Goal: Information Seeking & Learning: Learn about a topic

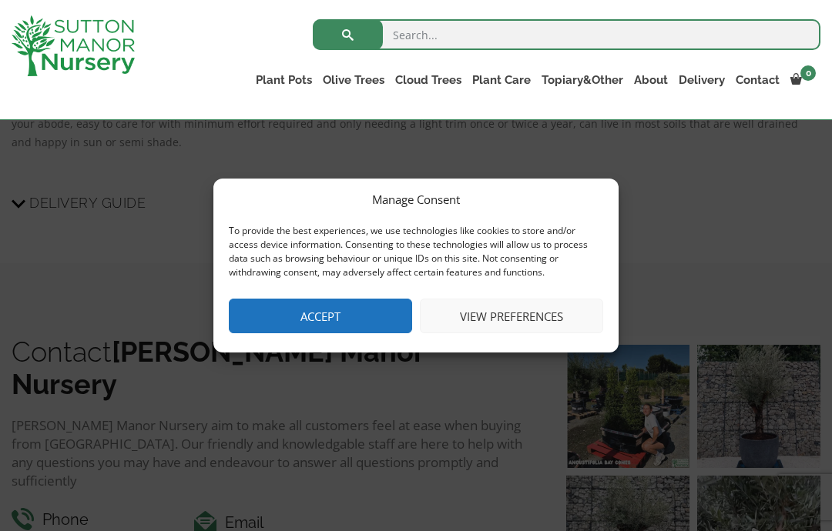
scroll to position [1438, 0]
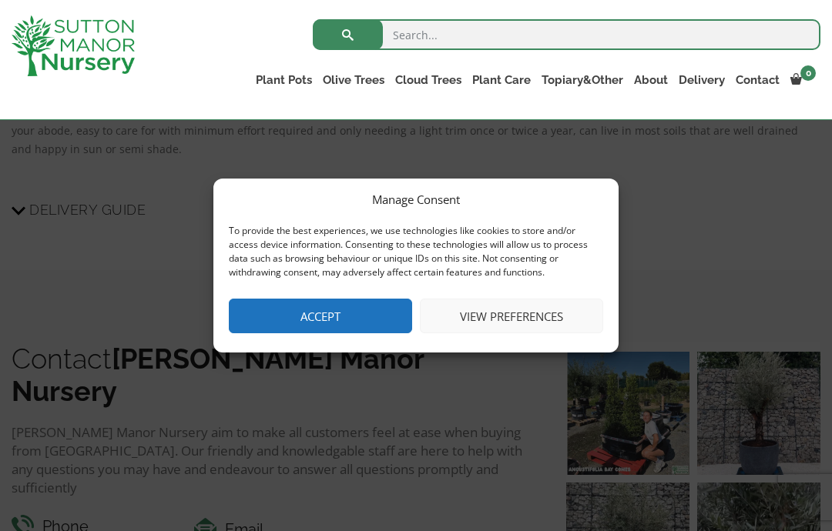
click at [360, 310] on button "Accept" at bounding box center [320, 316] width 183 height 35
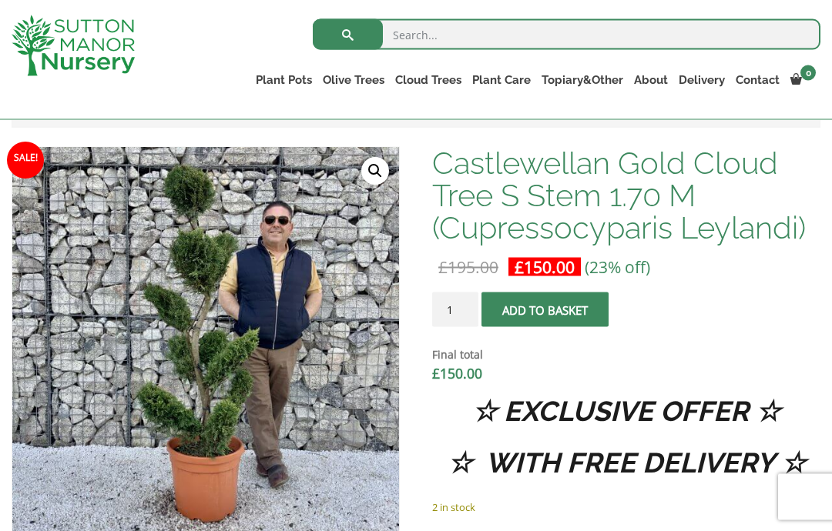
scroll to position [454, 0]
click at [95, 263] on img at bounding box center [397, 532] width 770 height 770
click at [387, 176] on link "🔍" at bounding box center [375, 171] width 28 height 28
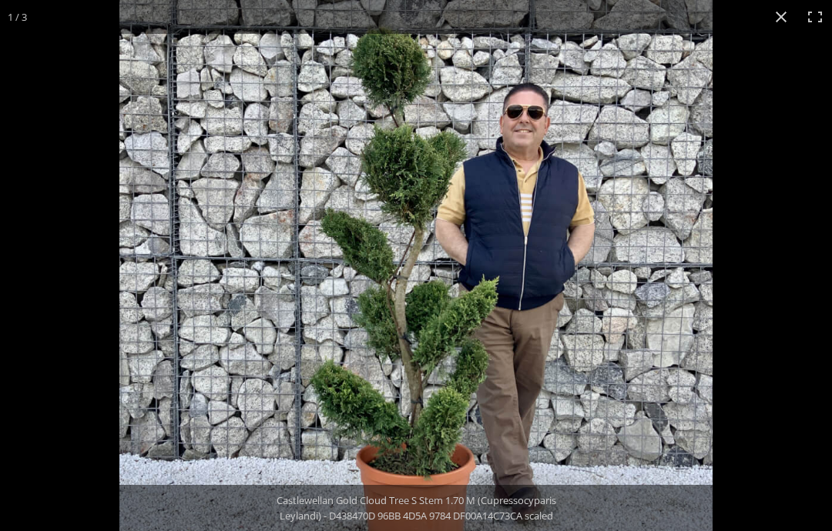
click at [774, 27] on button "Close (Esc)" at bounding box center [781, 17] width 34 height 34
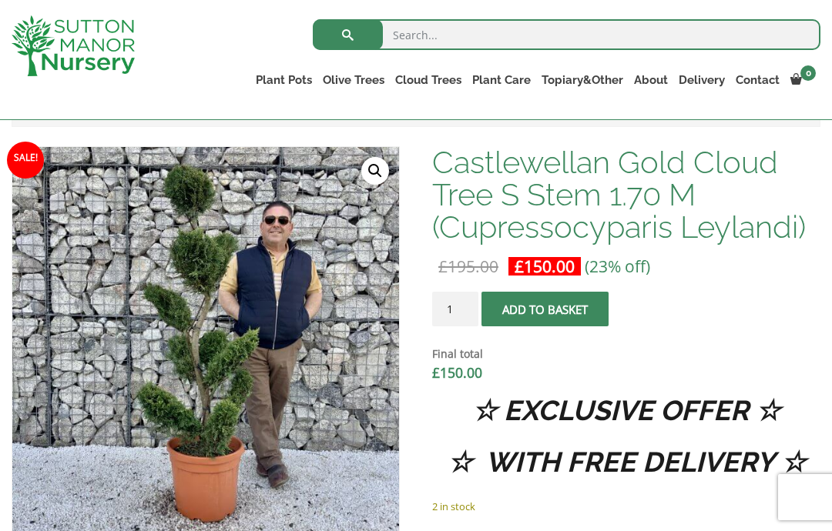
click at [380, 173] on link "🔍" at bounding box center [375, 171] width 28 height 28
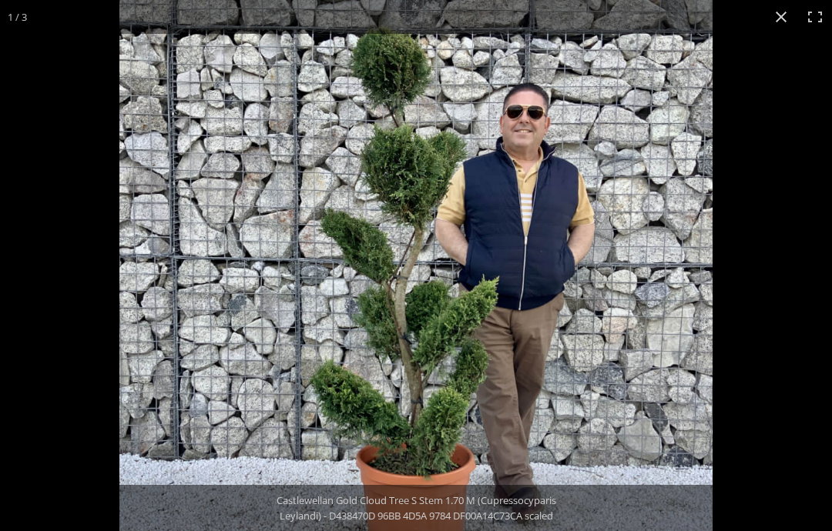
click at [59, 189] on div at bounding box center [416, 265] width 832 height 531
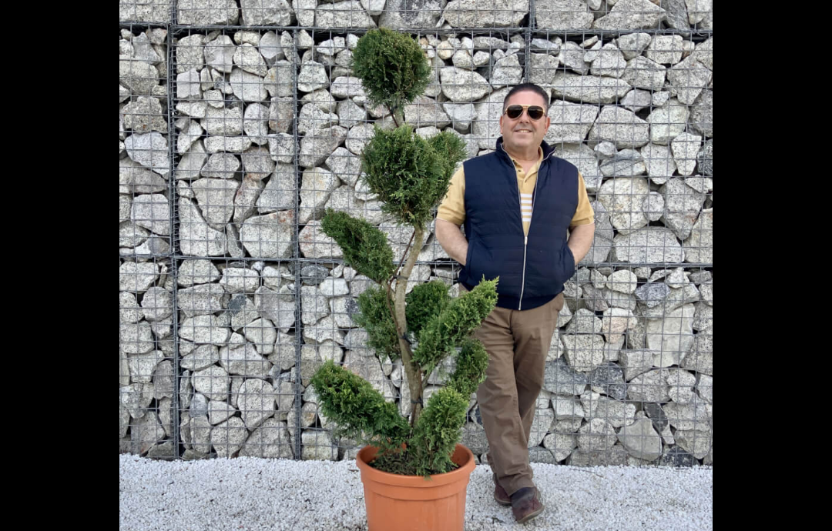
click at [49, 107] on div at bounding box center [416, 265] width 832 height 531
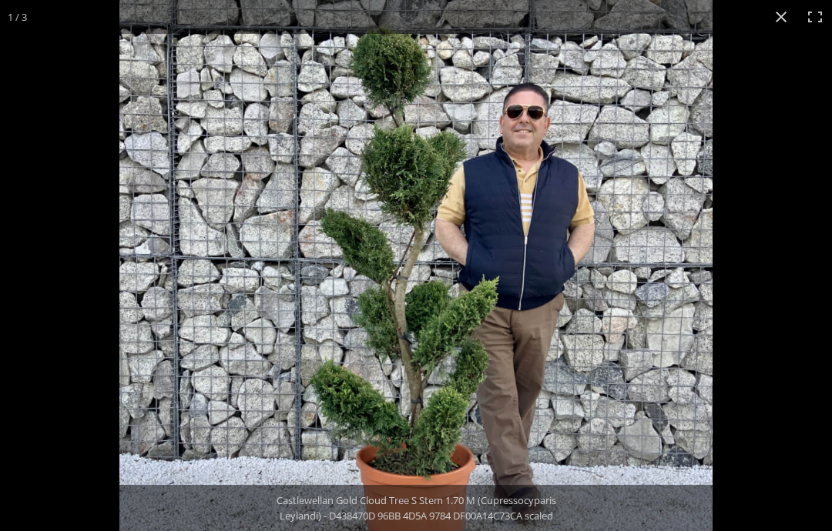
click at [782, 16] on button "Close (Esc)" at bounding box center [781, 17] width 34 height 34
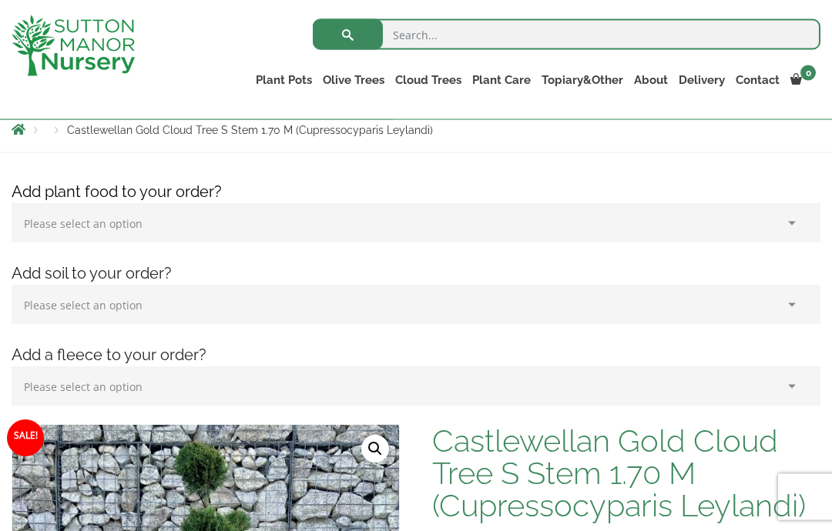
scroll to position [0, 0]
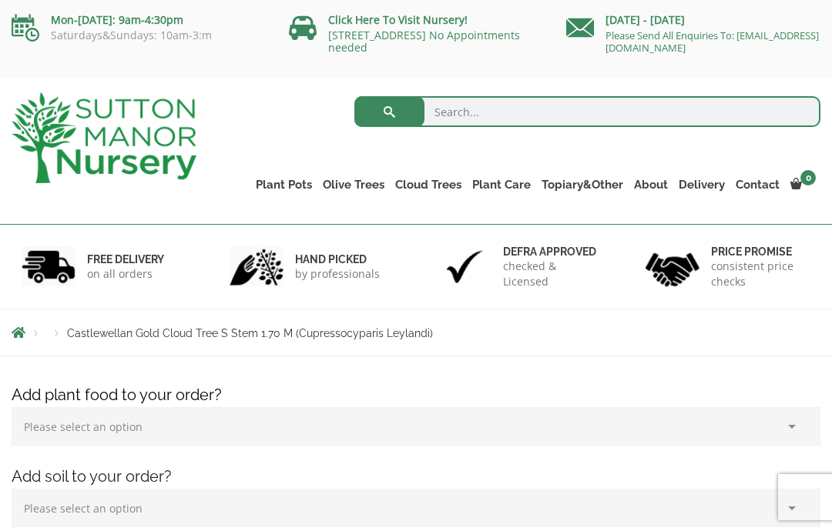
click at [0, 0] on link "Ilex Crenata Cloud Trees" at bounding box center [0, 0] width 0 height 0
click at [280, 186] on link "Plant Pots" at bounding box center [283, 185] width 67 height 22
click at [0, 0] on ul "Gnarled Olive Trees Gnarled Olive Trees XXL Gnarled Plateau Olive Tree XL Gnarl…" at bounding box center [0, 0] width 0 height 0
click at [0, 0] on link "Castlewellan" at bounding box center [0, 0] width 0 height 0
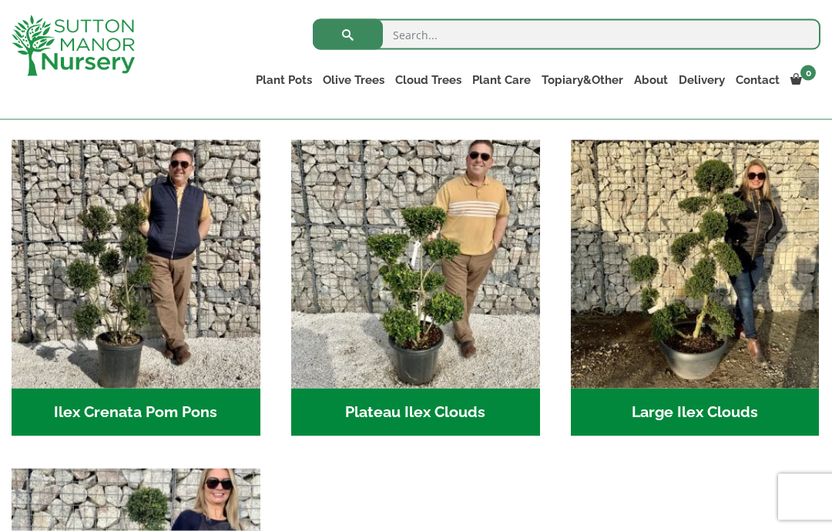
scroll to position [317, 0]
click at [707, 270] on img "Visit product category Large Ilex Clouds" at bounding box center [695, 263] width 249 height 249
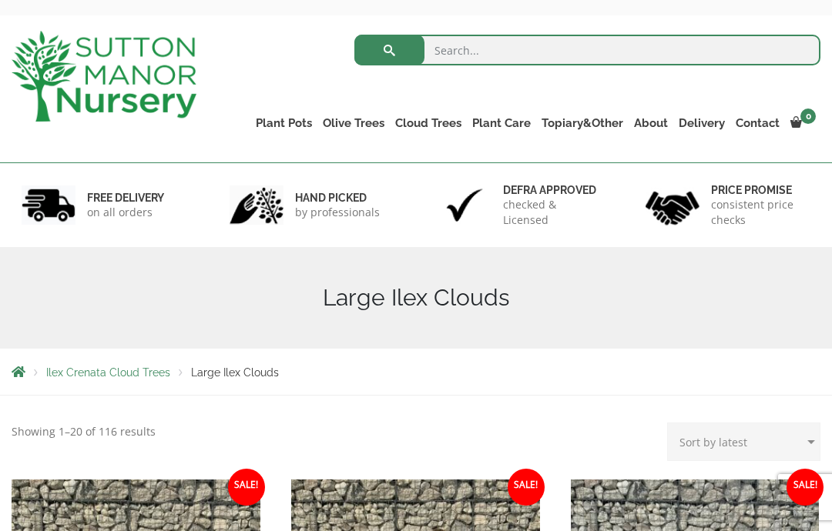
scroll to position [49, 0]
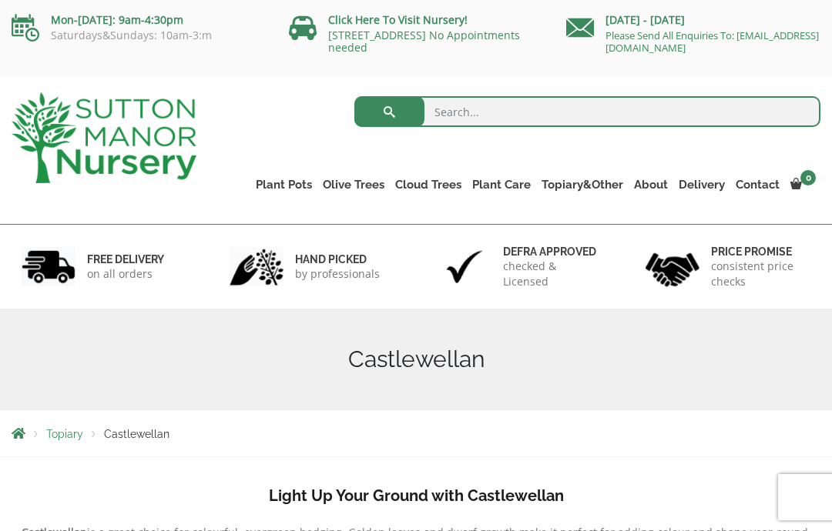
click at [0, 0] on link "Taxus Baccata (Yew)" at bounding box center [0, 0] width 0 height 0
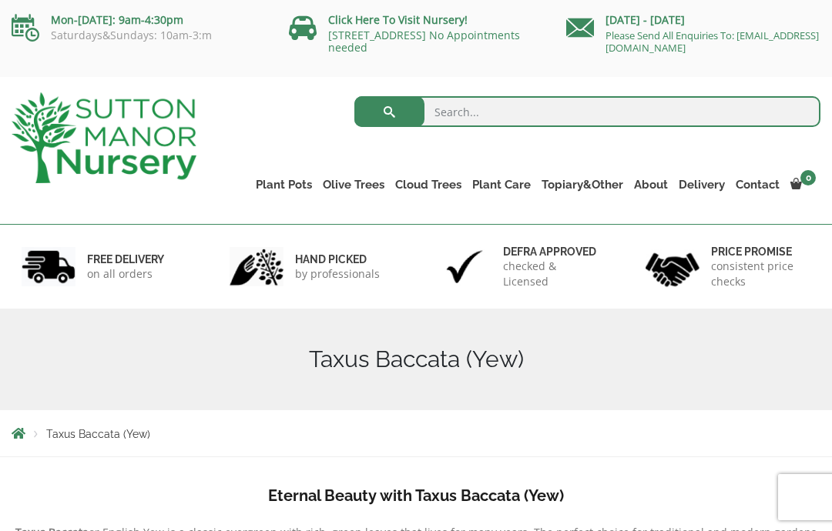
click at [0, 0] on link "Laurus Nobilis Bay Trees" at bounding box center [0, 0] width 0 height 0
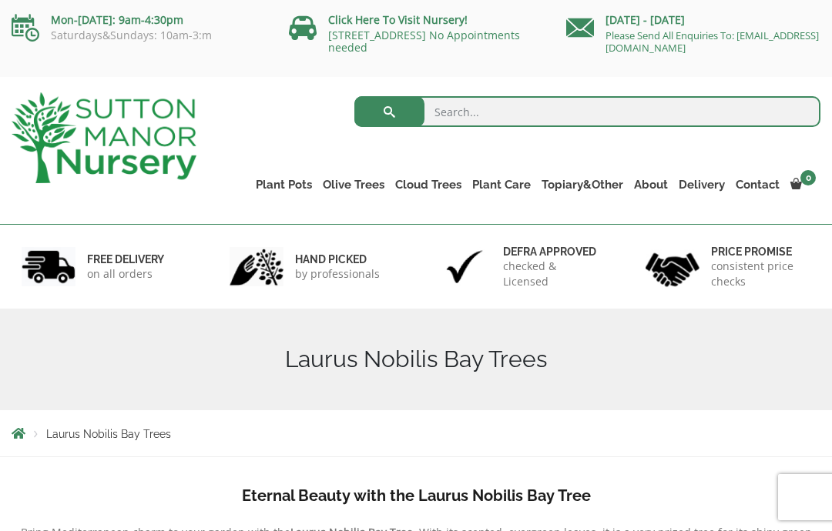
click at [0, 0] on link "Red Robins" at bounding box center [0, 0] width 0 height 0
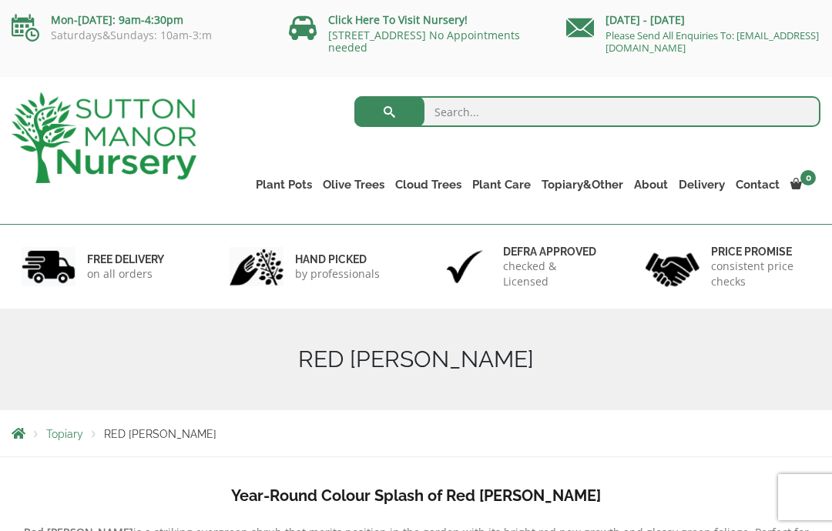
click at [0, 0] on link "Castlewellan (Cupressus)" at bounding box center [0, 0] width 0 height 0
